Goal: Information Seeking & Learning: Learn about a topic

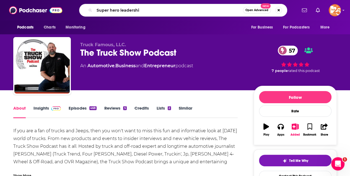
type input "Super hero leadership"
